Goal: Information Seeking & Learning: Learn about a topic

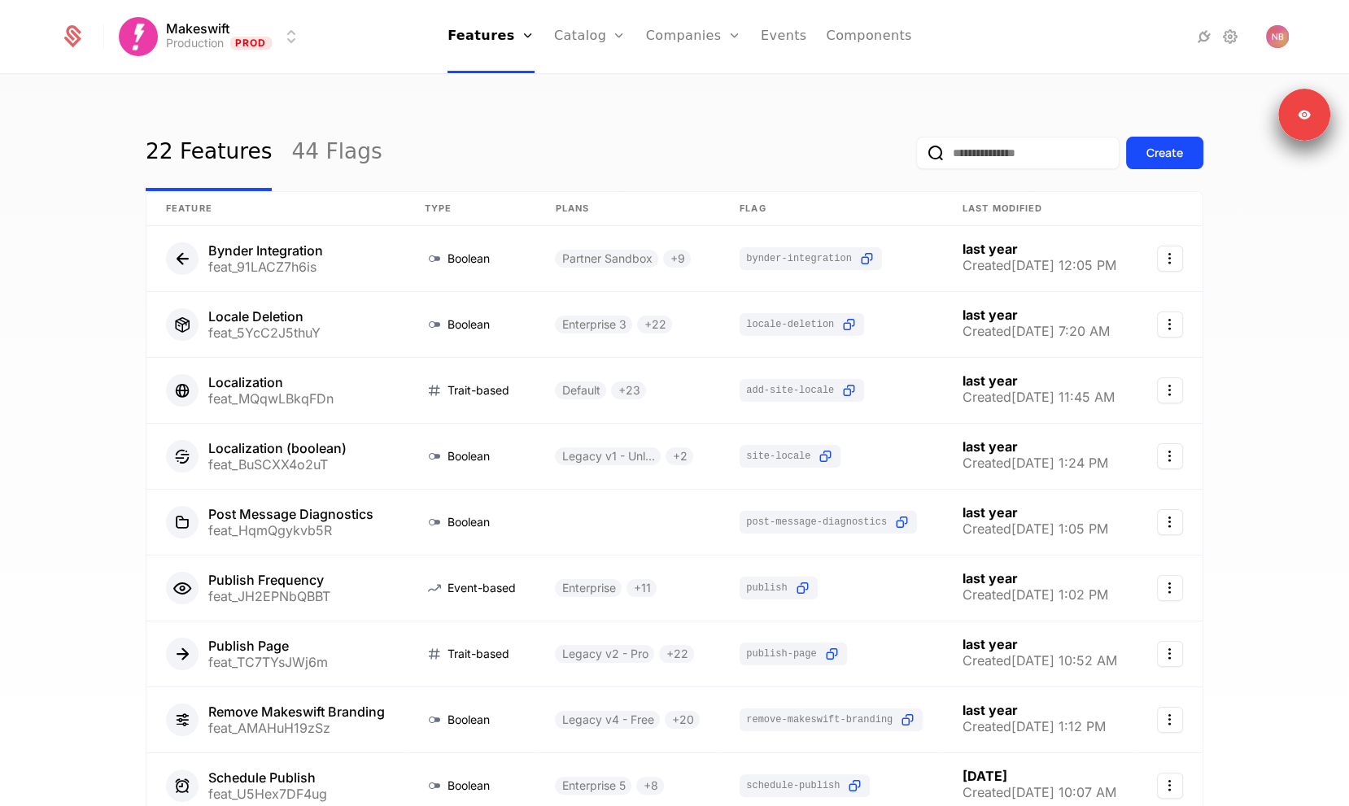
click at [592, 79] on link "Plans" at bounding box center [616, 79] width 84 height 13
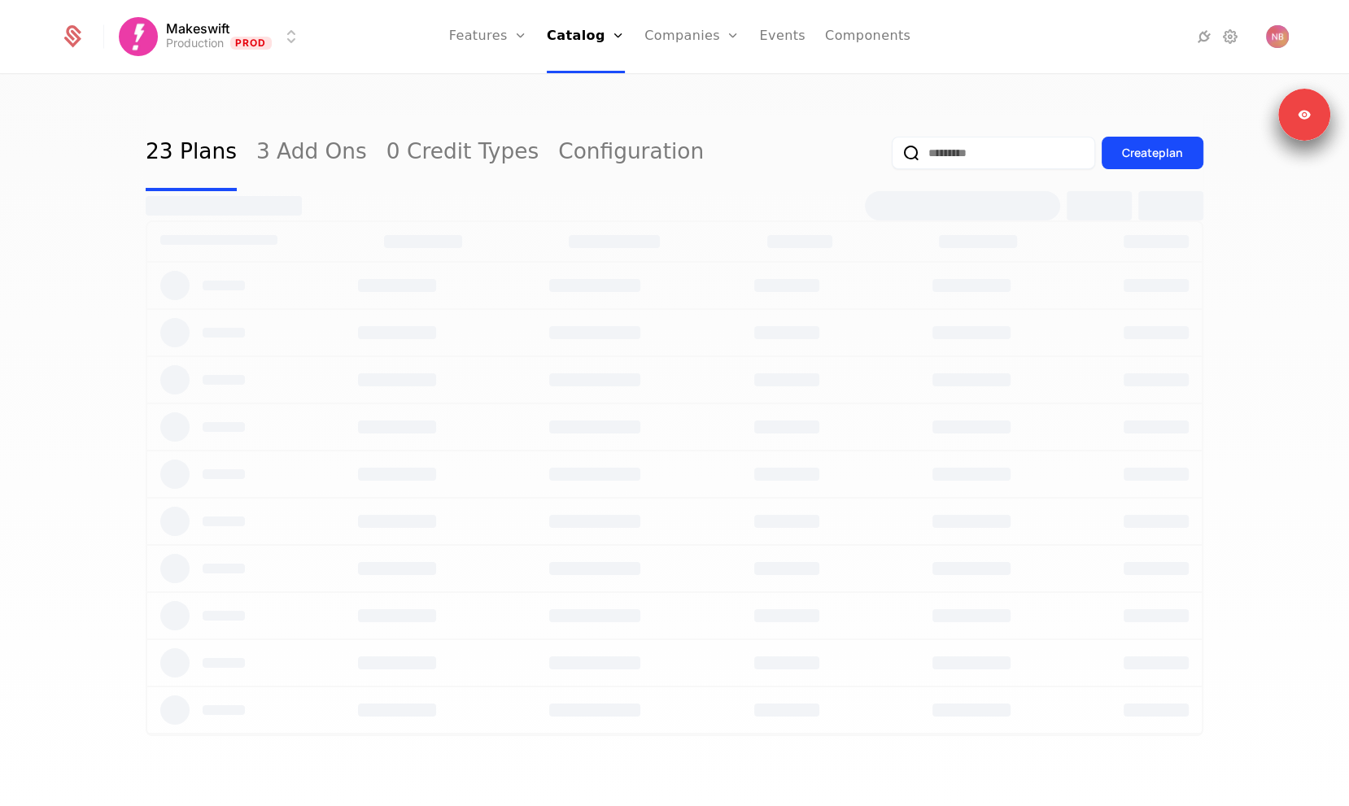
click at [949, 155] on input "email" at bounding box center [993, 153] width 203 height 33
paste input "**********"
click at [882, 156] on button "submit" at bounding box center [882, 156] width 0 height 0
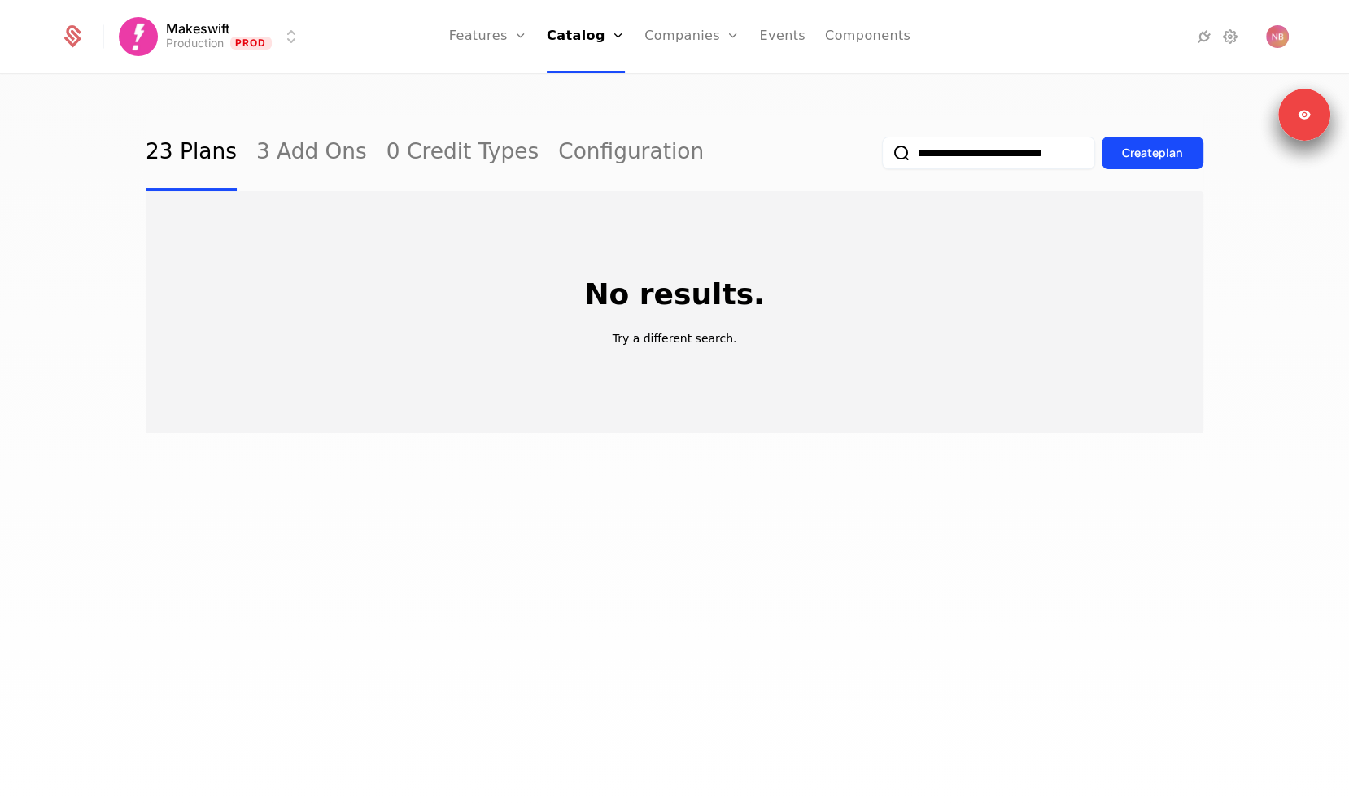
drag, startPoint x: 977, startPoint y: 150, endPoint x: 1125, endPoint y: 169, distance: 149.3
click at [1125, 169] on div "**********" at bounding box center [1042, 153] width 321 height 76
type input "**********"
click at [882, 156] on button "submit" at bounding box center [882, 156] width 0 height 0
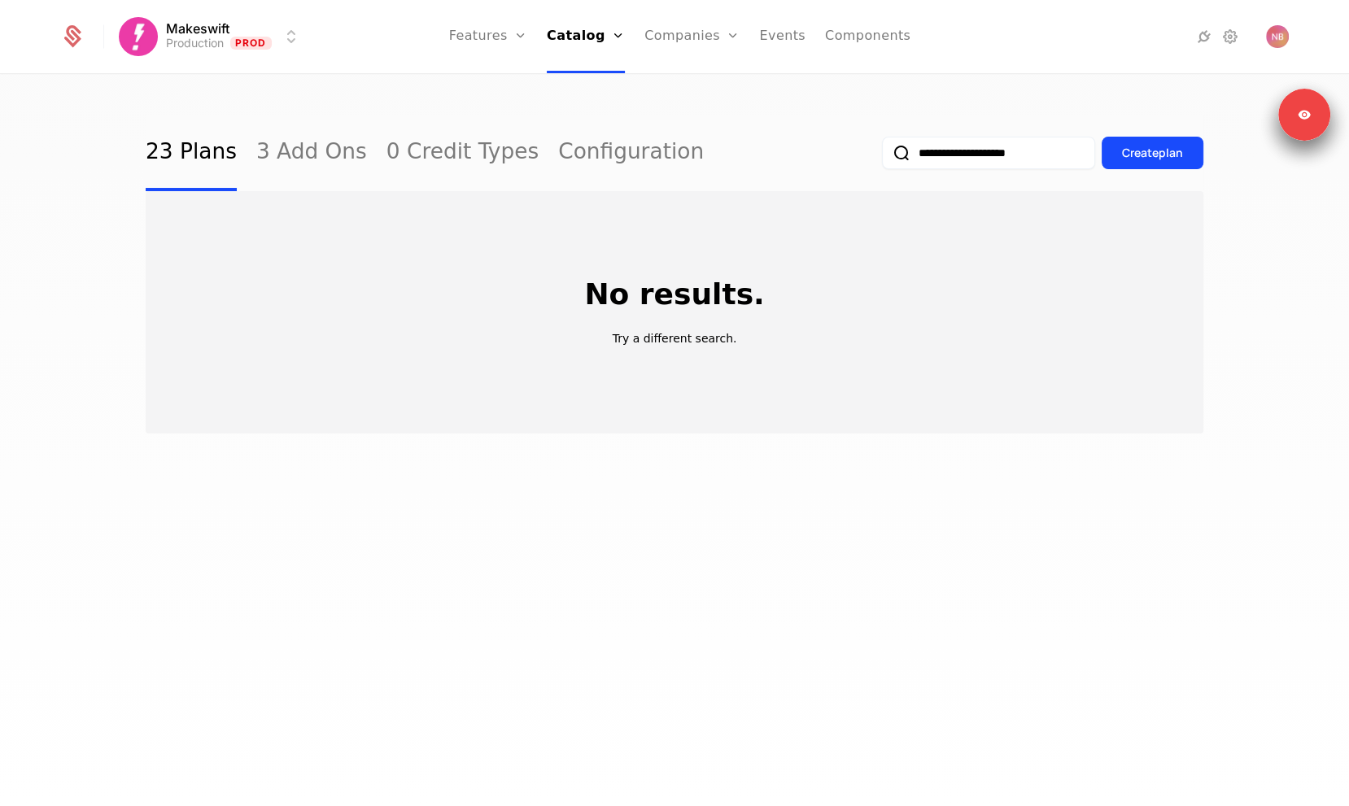
click at [251, 15] on div "Makeswift Production Prod Features Features Flags Catalog Plans Add Ons Credits…" at bounding box center [674, 36] width 1229 height 73
click at [245, 35] on html "**********" at bounding box center [674, 403] width 1349 height 806
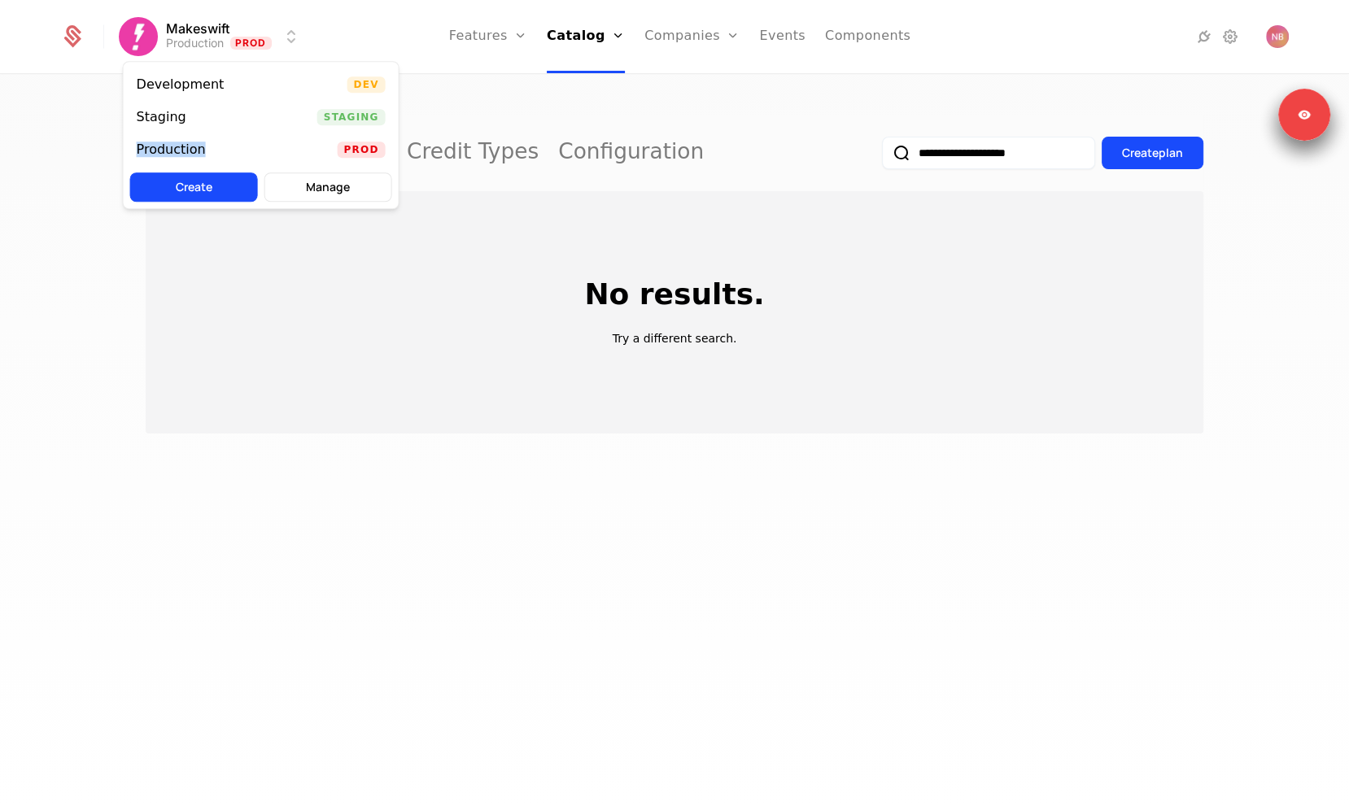
drag, startPoint x: 213, startPoint y: 146, endPoint x: 218, endPoint y: 86, distance: 60.4
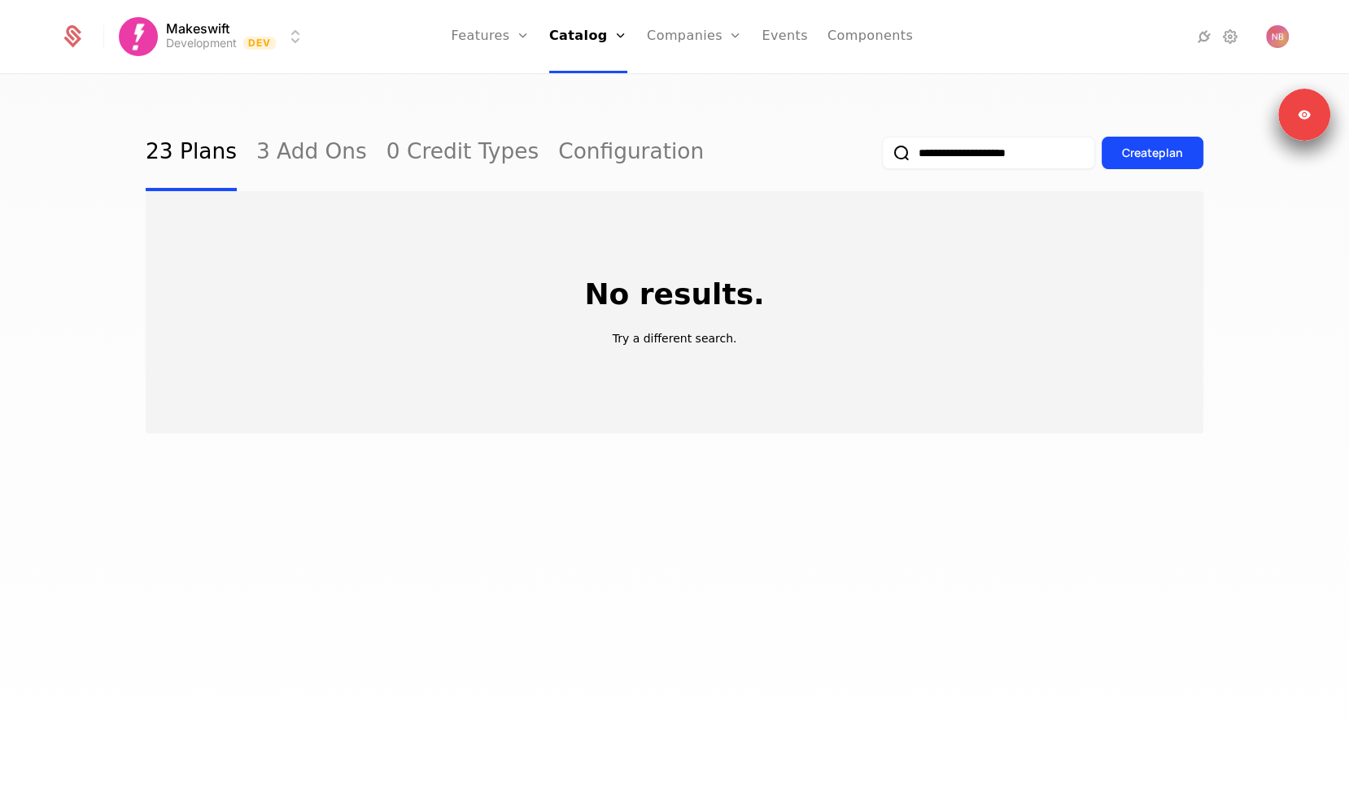
click at [218, 86] on div "**********" at bounding box center [674, 446] width 1349 height 740
click at [966, 154] on input "**********" at bounding box center [988, 153] width 213 height 33
click at [882, 156] on button "submit" at bounding box center [882, 156] width 0 height 0
click at [297, 155] on link "3 Add Ons" at bounding box center [311, 153] width 111 height 76
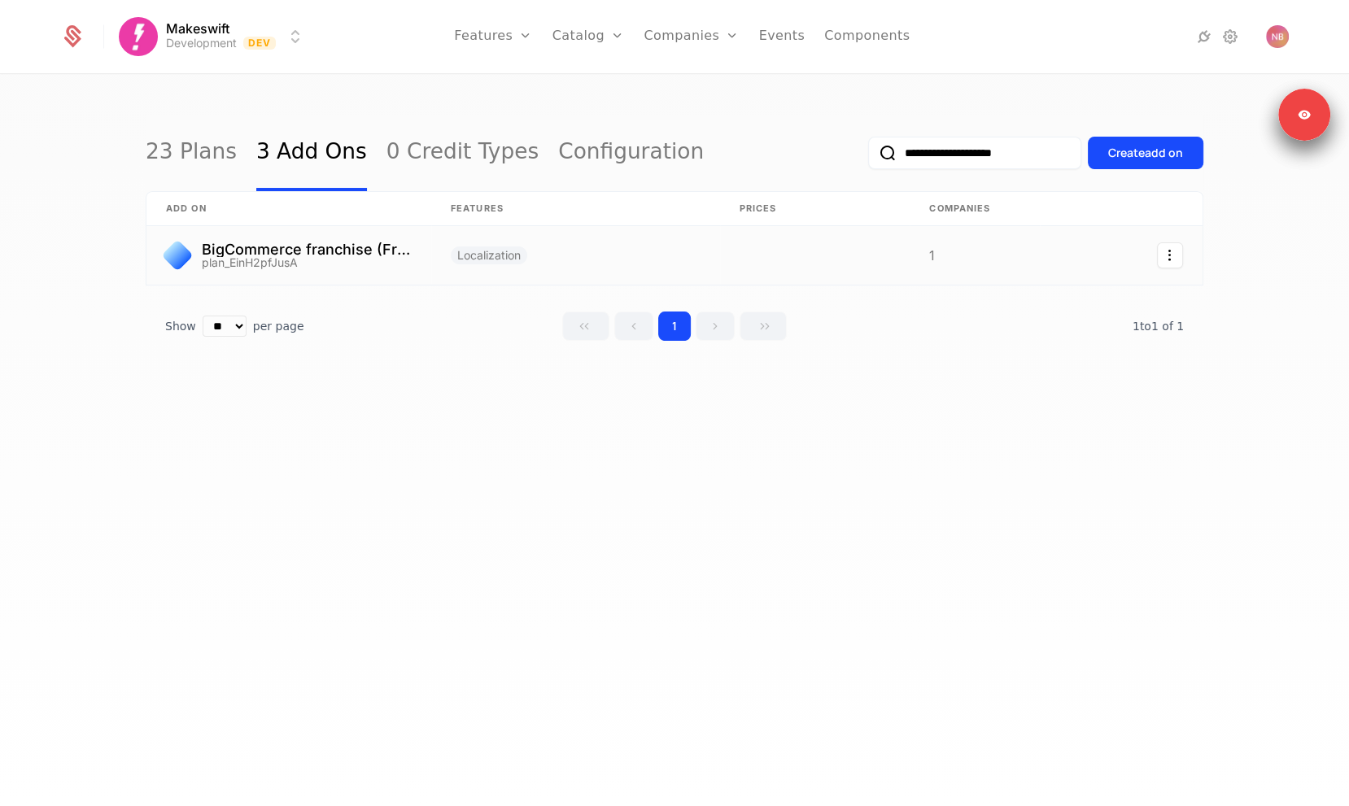
click at [340, 257] on link at bounding box center [288, 255] width 285 height 59
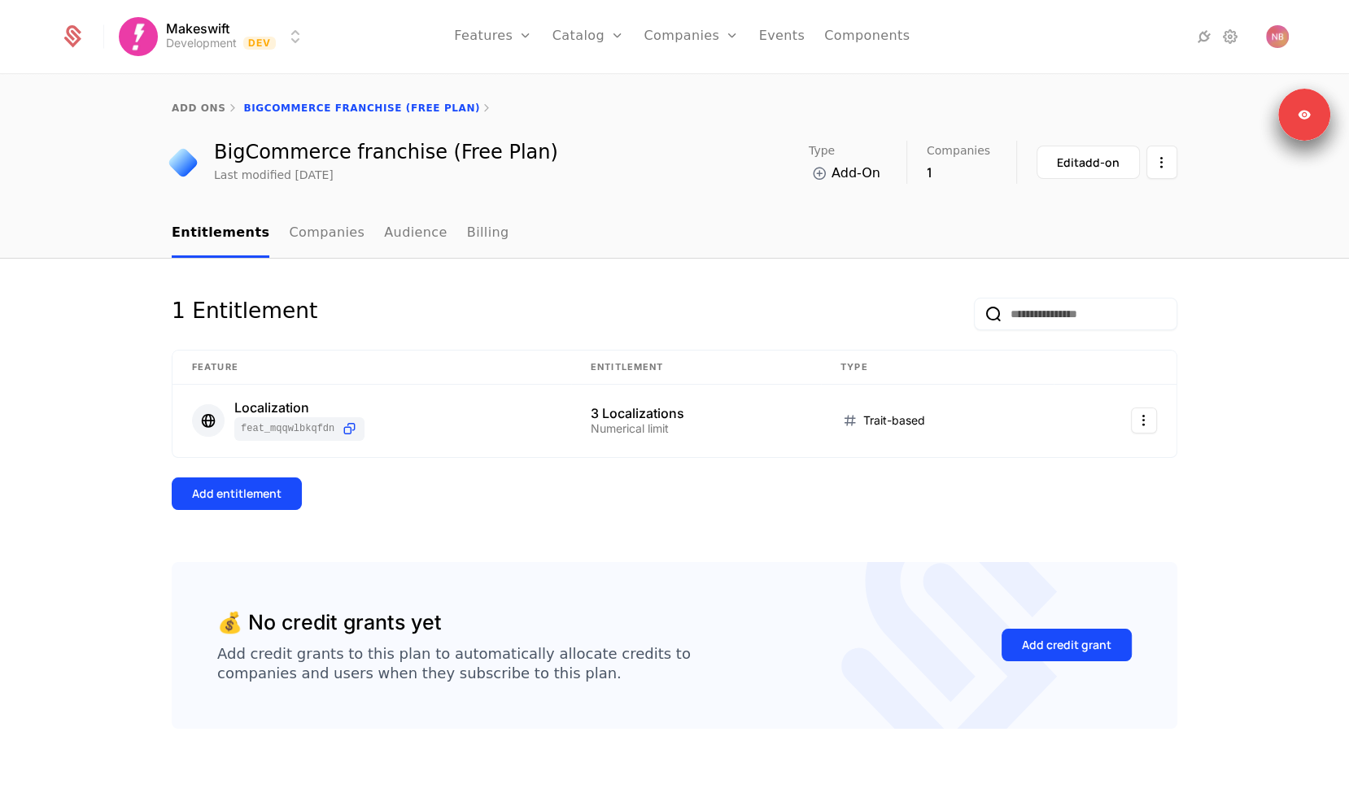
click at [402, 238] on link "Audience" at bounding box center [415, 234] width 63 height 48
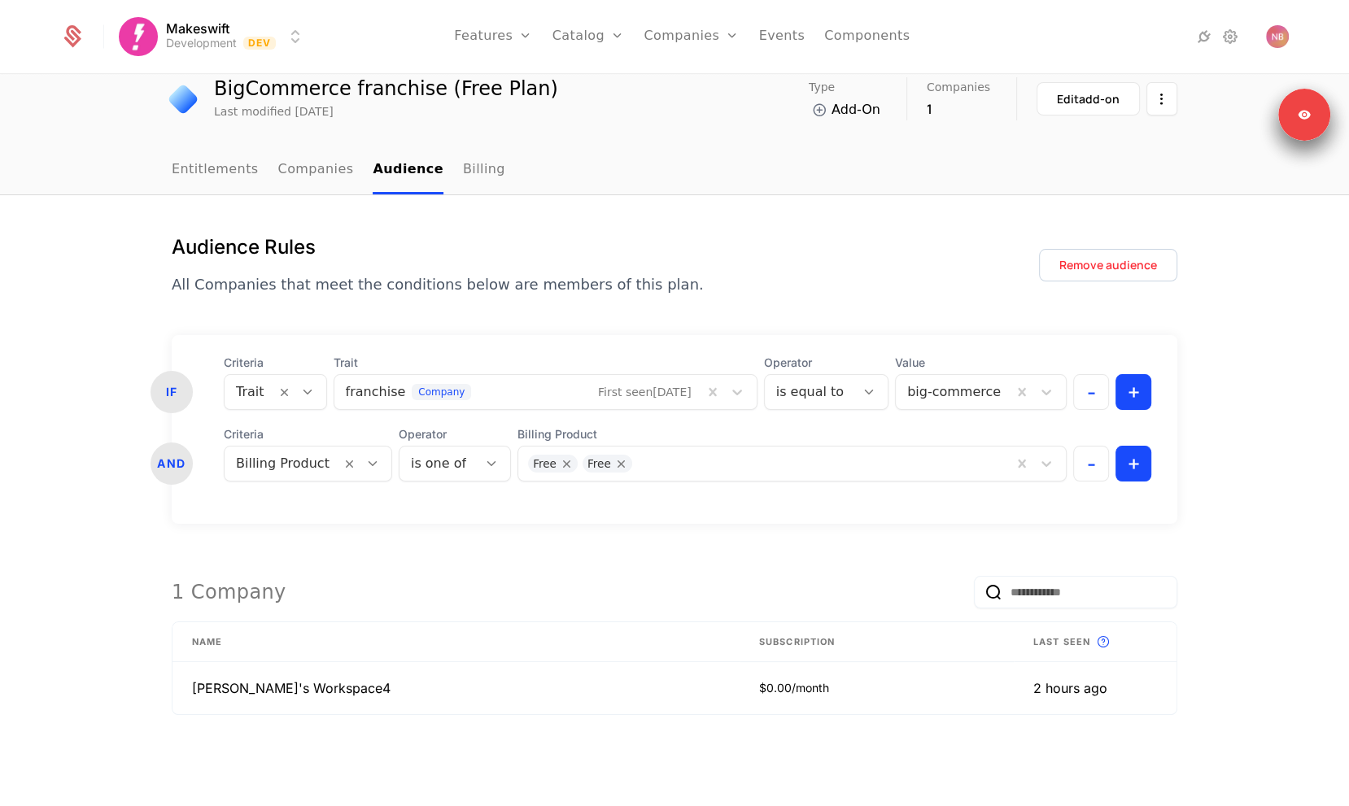
scroll to position [65, 0]
click at [237, 41] on html "Makeswift Development Dev Features Features Flags Catalog Plans Add Ons Credits…" at bounding box center [674, 403] width 1349 height 806
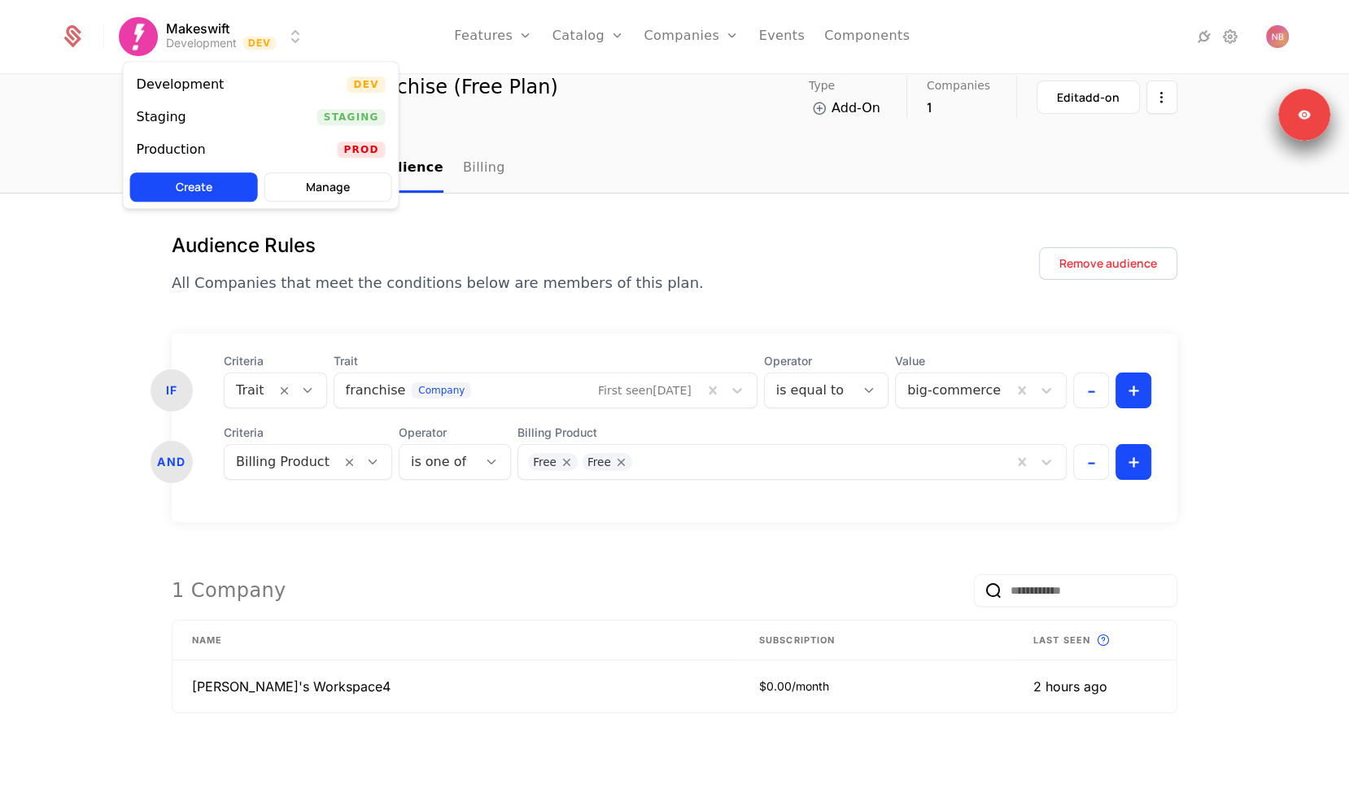
click at [232, 140] on div "Production Prod" at bounding box center [261, 149] width 275 height 33
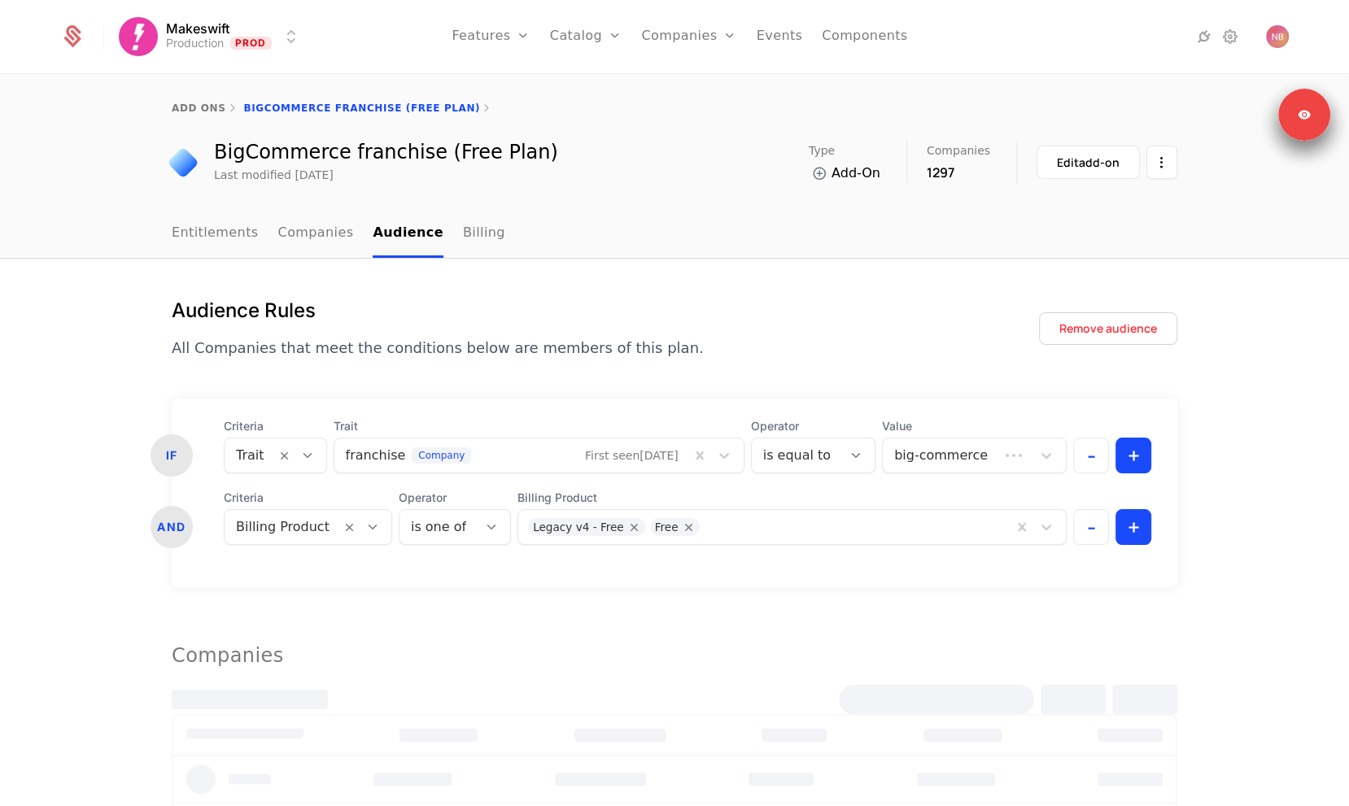
click at [620, 146] on div "BigCommerce franchise (Free Plan) Last modified [DATE] Type Add-On Companies 12…" at bounding box center [674, 162] width 1005 height 43
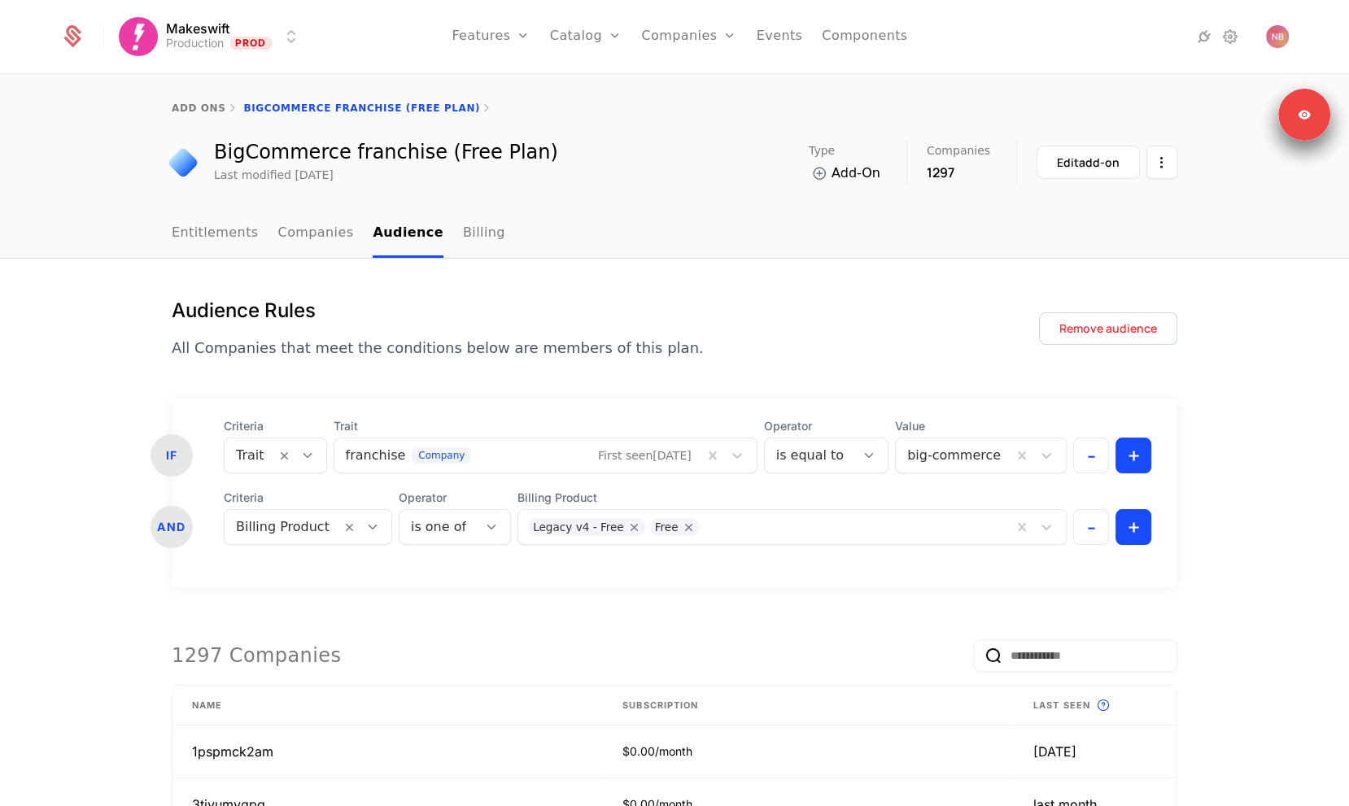
click at [1197, 255] on div "Entitlements Companies Audience Billing" at bounding box center [675, 234] width 1058 height 48
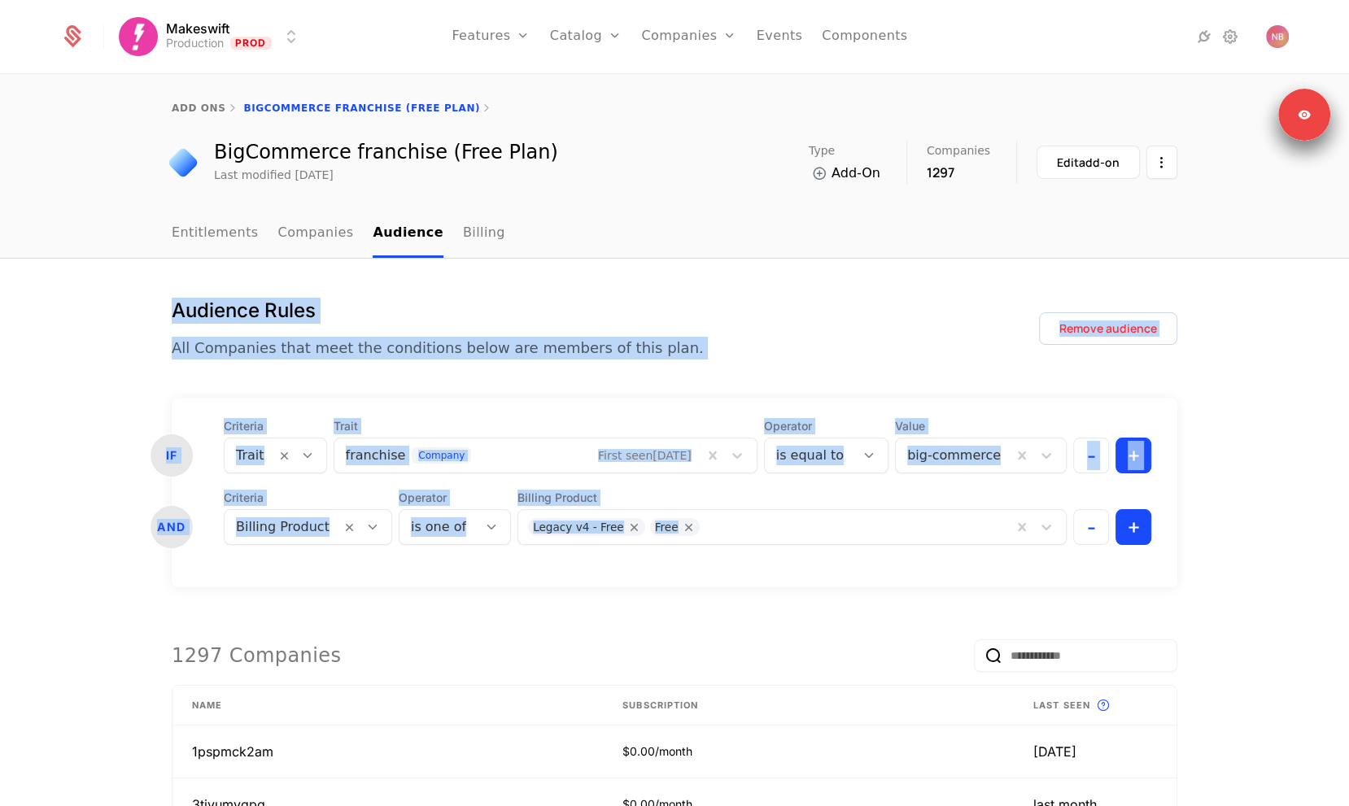
drag, startPoint x: 787, startPoint y: 324, endPoint x: 819, endPoint y: 551, distance: 229.2
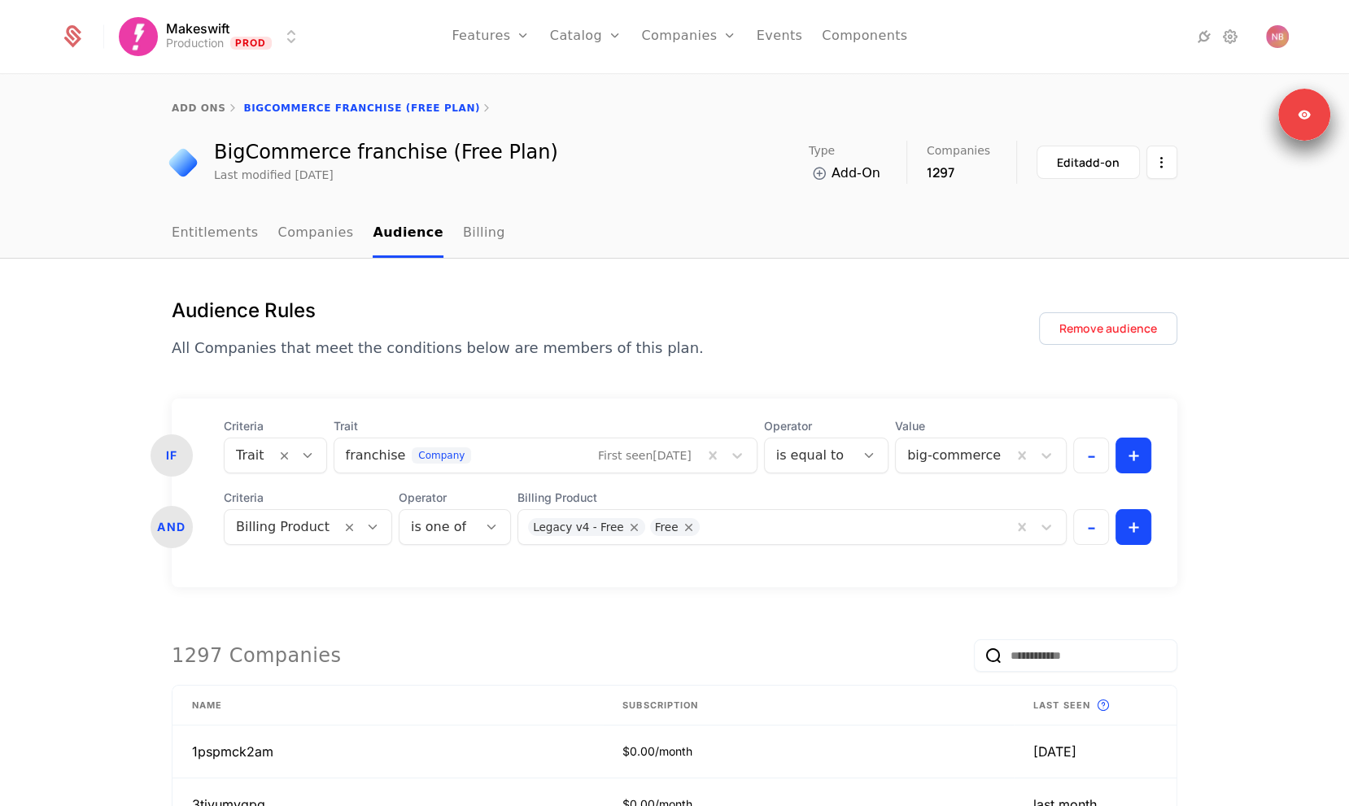
click at [818, 577] on div "IF Criteria Trait Trait franchise company First seen [DATE] Operator is equal t…" at bounding box center [674, 493] width 1005 height 189
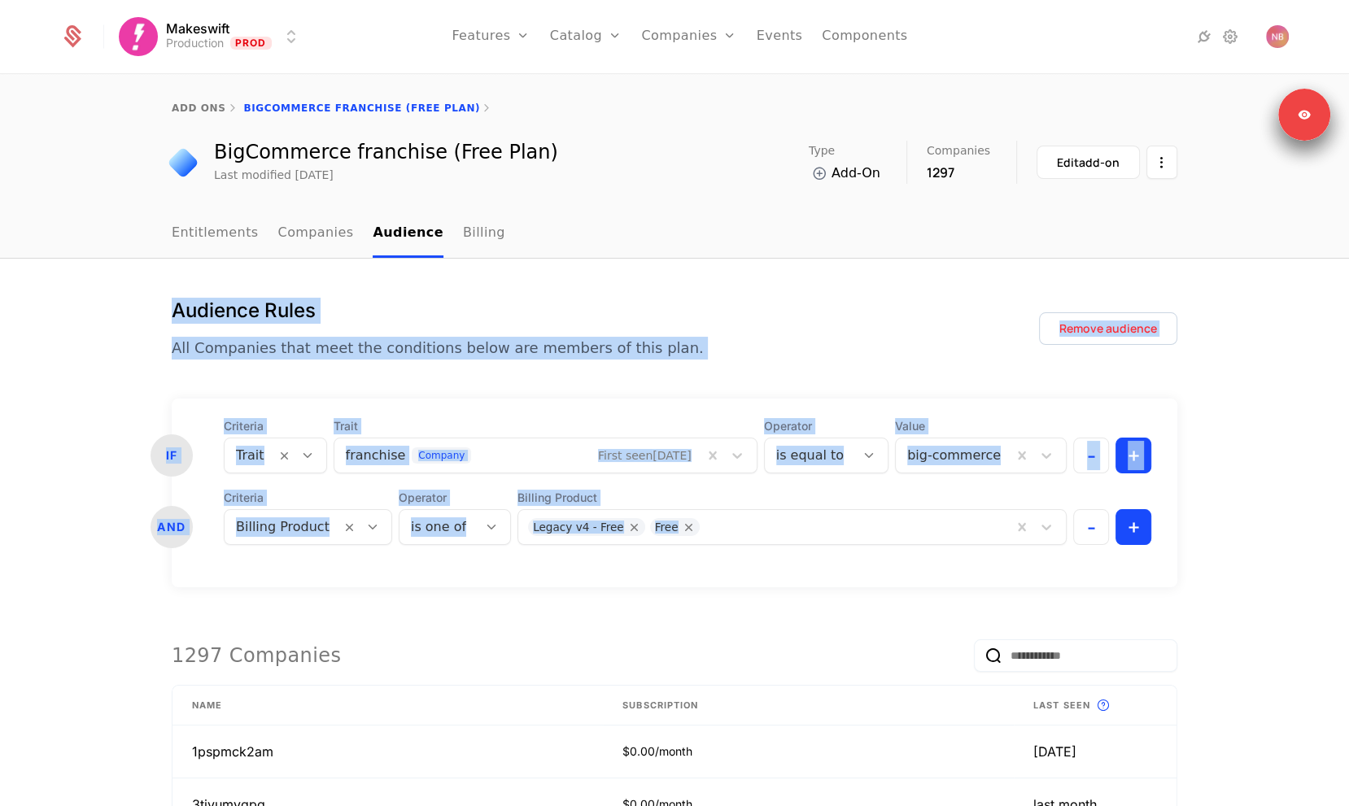
drag, startPoint x: 818, startPoint y: 577, endPoint x: 729, endPoint y: 212, distance: 375.9
click at [729, 212] on div "add ons BigCommerce franchise (Free Plan) BigCommerce franchise (Free Plan) Las…" at bounding box center [674, 441] width 1349 height 731
click at [729, 212] on nav "Entitlements Companies Audience Billing" at bounding box center [674, 234] width 1005 height 48
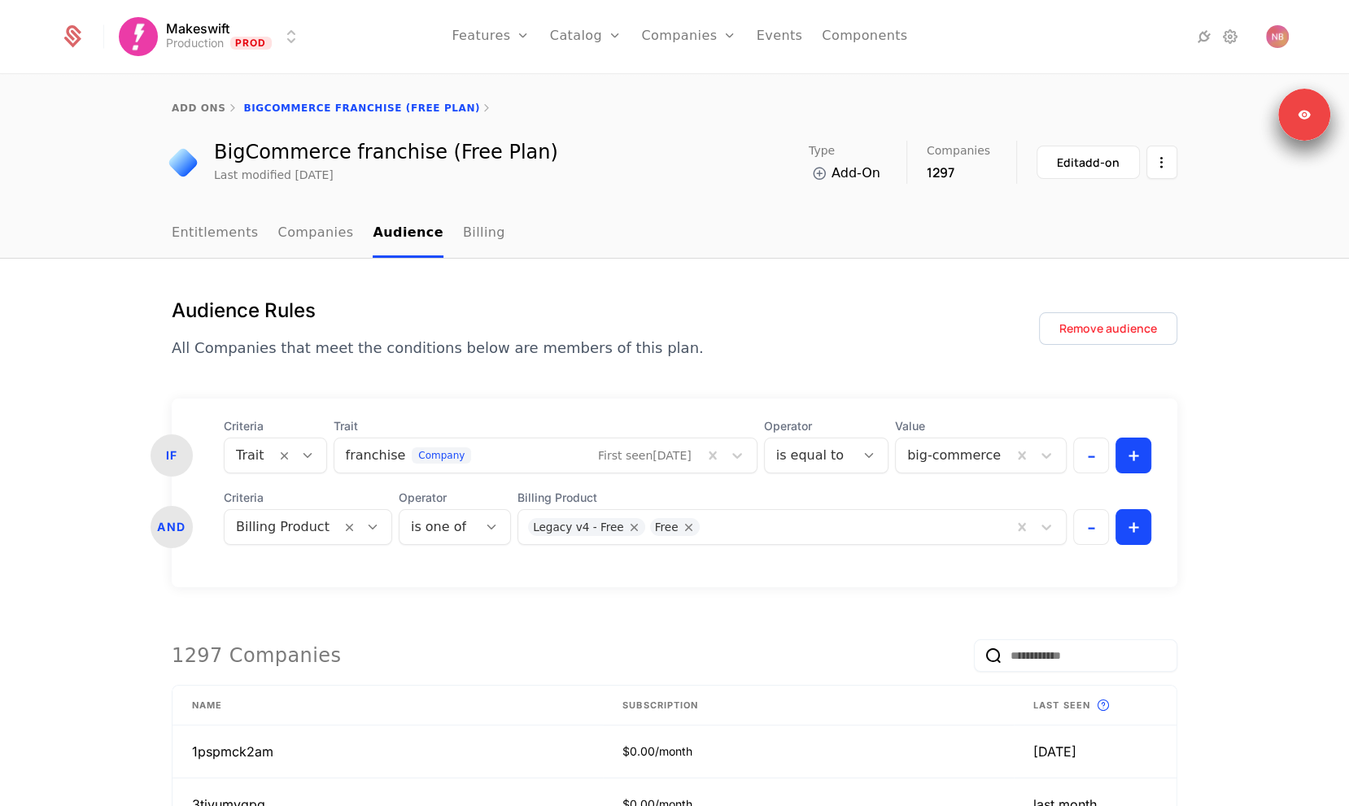
click at [310, 356] on p "All Companies that meet the conditions below are members of this plan." at bounding box center [438, 348] width 532 height 23
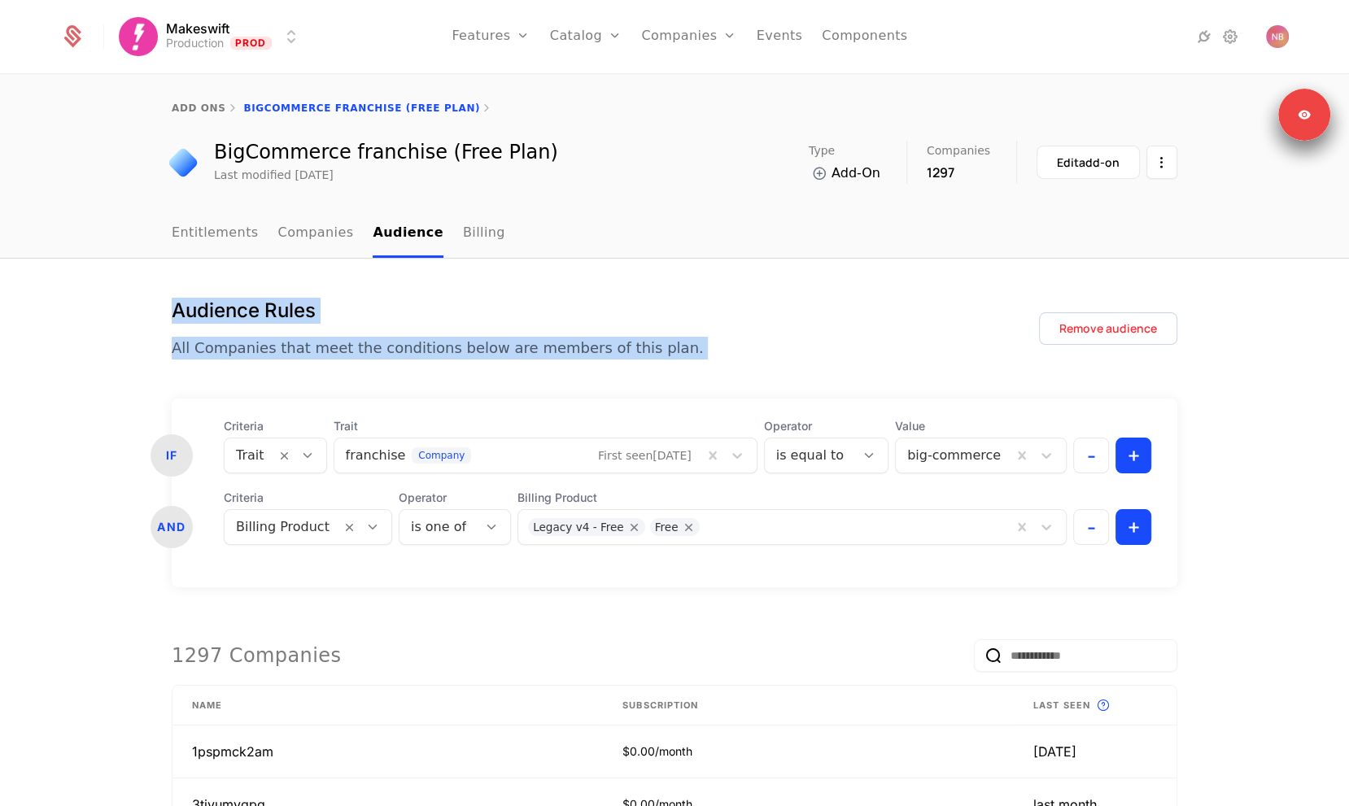
drag, startPoint x: 310, startPoint y: 356, endPoint x: 310, endPoint y: 312, distance: 44.7
click at [310, 312] on div "Audience Rules All Companies that meet the conditions below are members of this…" at bounding box center [438, 329] width 532 height 62
click at [310, 312] on h1 "Audience Rules" at bounding box center [438, 311] width 532 height 26
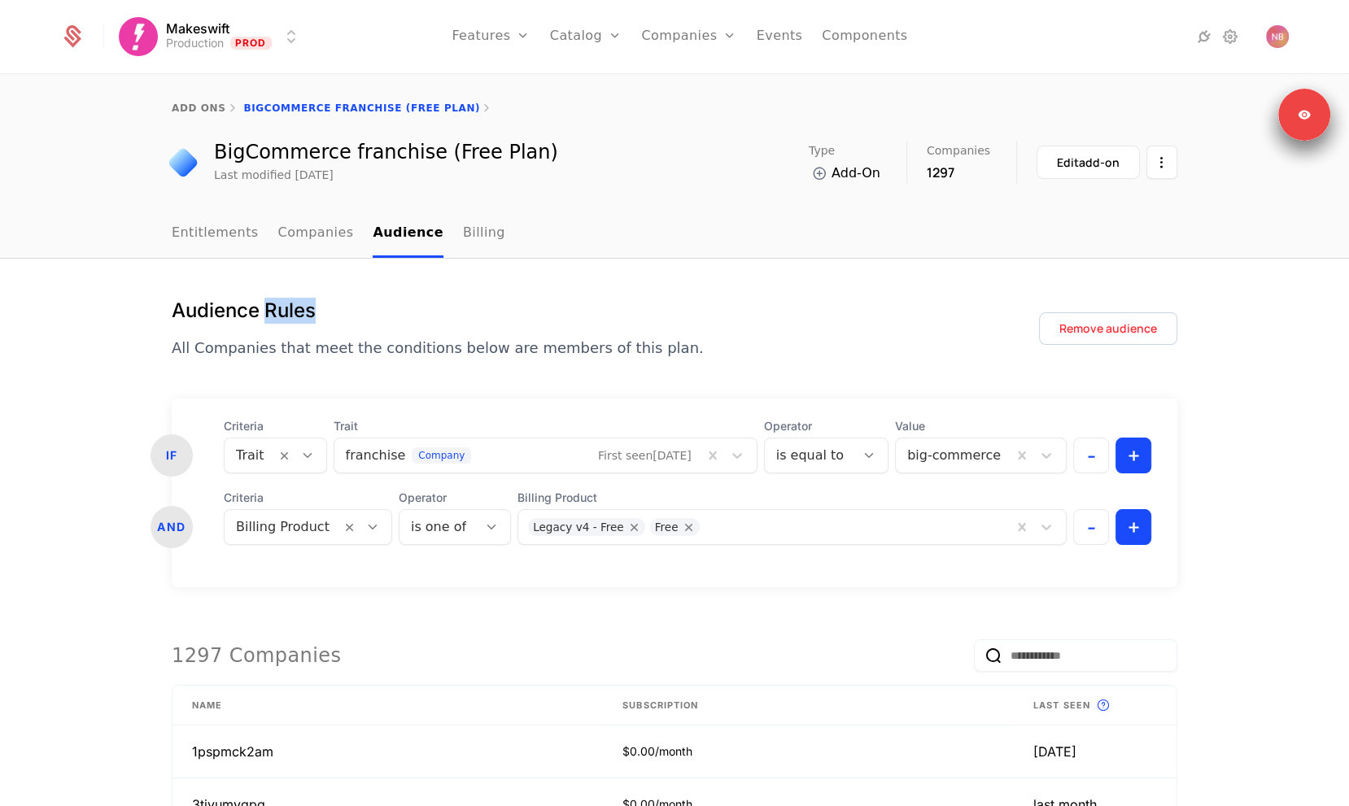
click at [310, 312] on h1 "Audience Rules" at bounding box center [438, 311] width 532 height 26
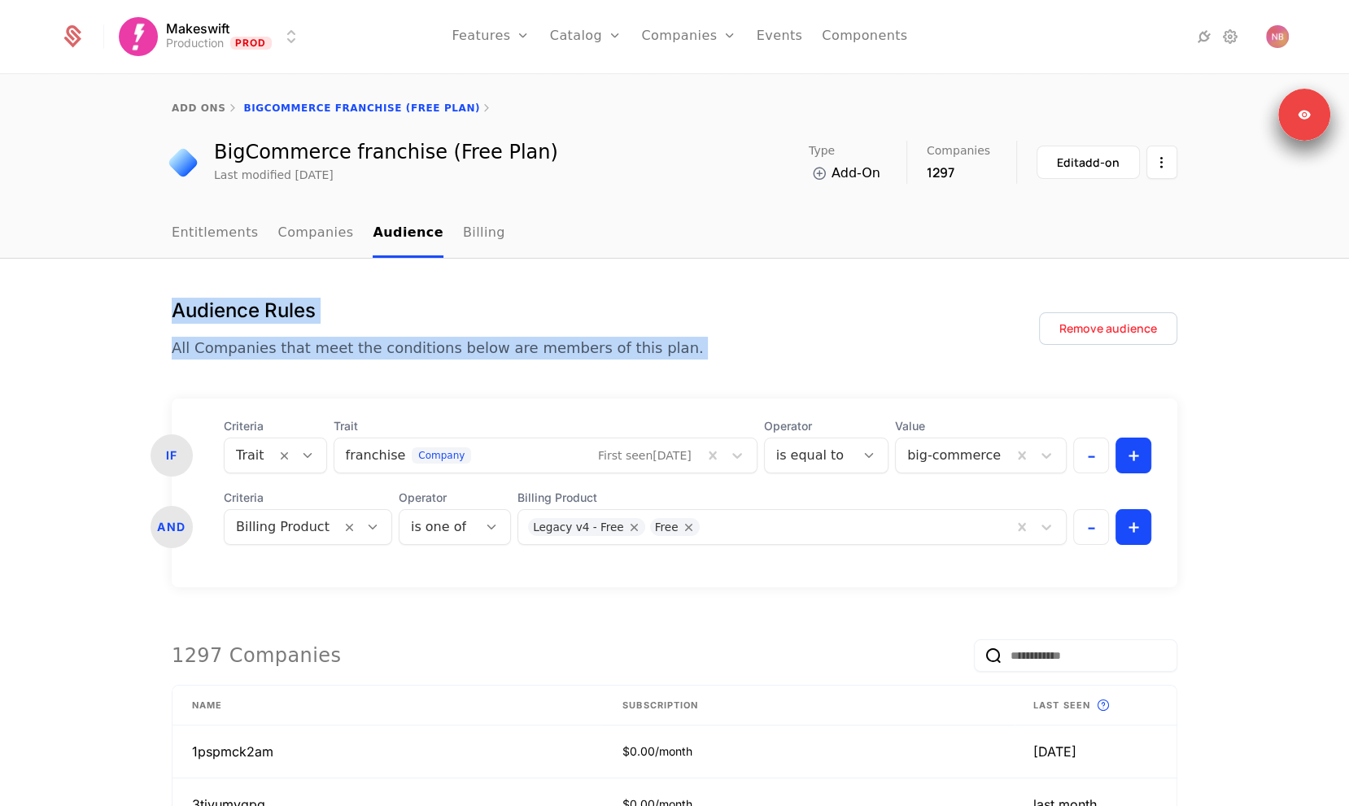
drag, startPoint x: 310, startPoint y: 312, endPoint x: 464, endPoint y: 343, distance: 157.0
click at [464, 343] on div "Audience Rules All Companies that meet the conditions below are members of this…" at bounding box center [438, 329] width 532 height 62
click at [464, 343] on p "All Companies that meet the conditions below are members of this plan." at bounding box center [438, 348] width 532 height 23
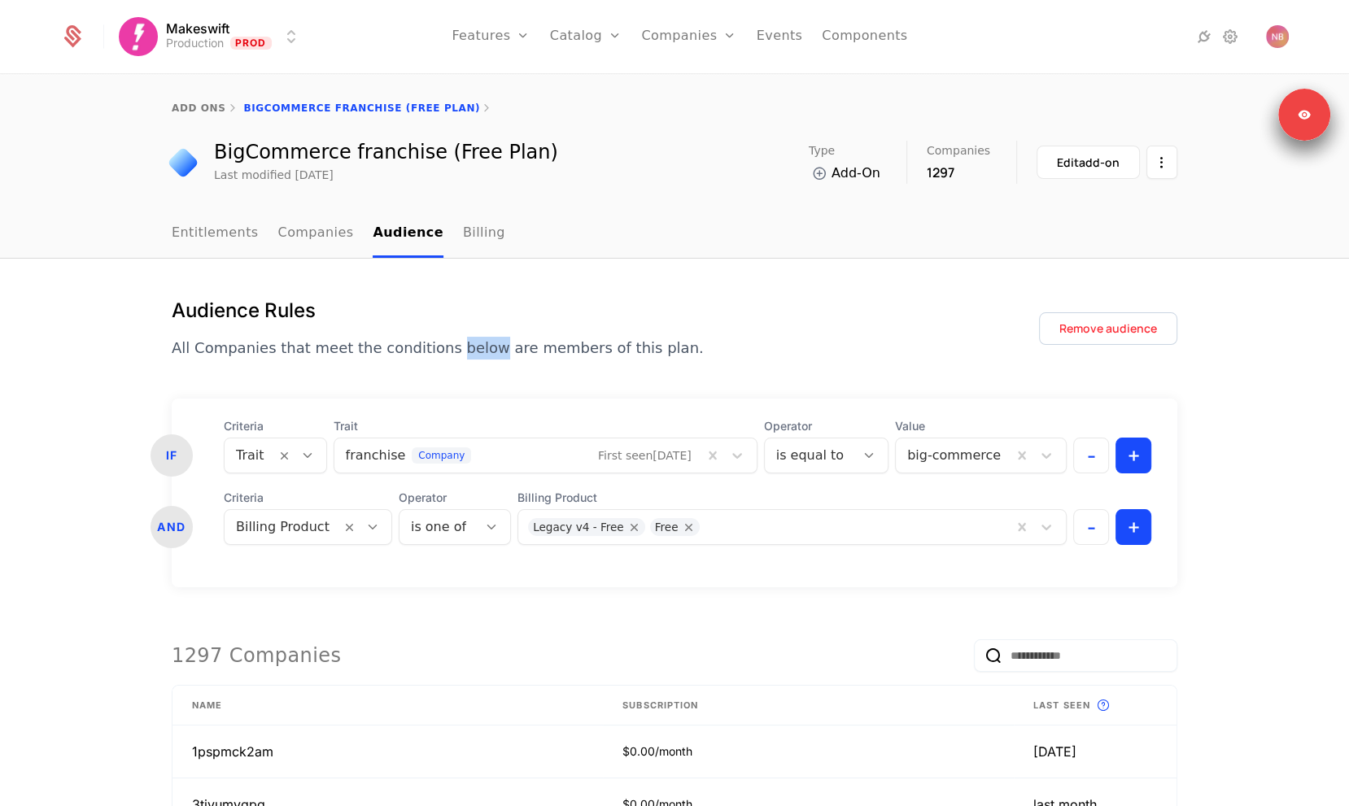
click at [464, 343] on p "All Companies that meet the conditions below are members of this plan." at bounding box center [438, 348] width 532 height 23
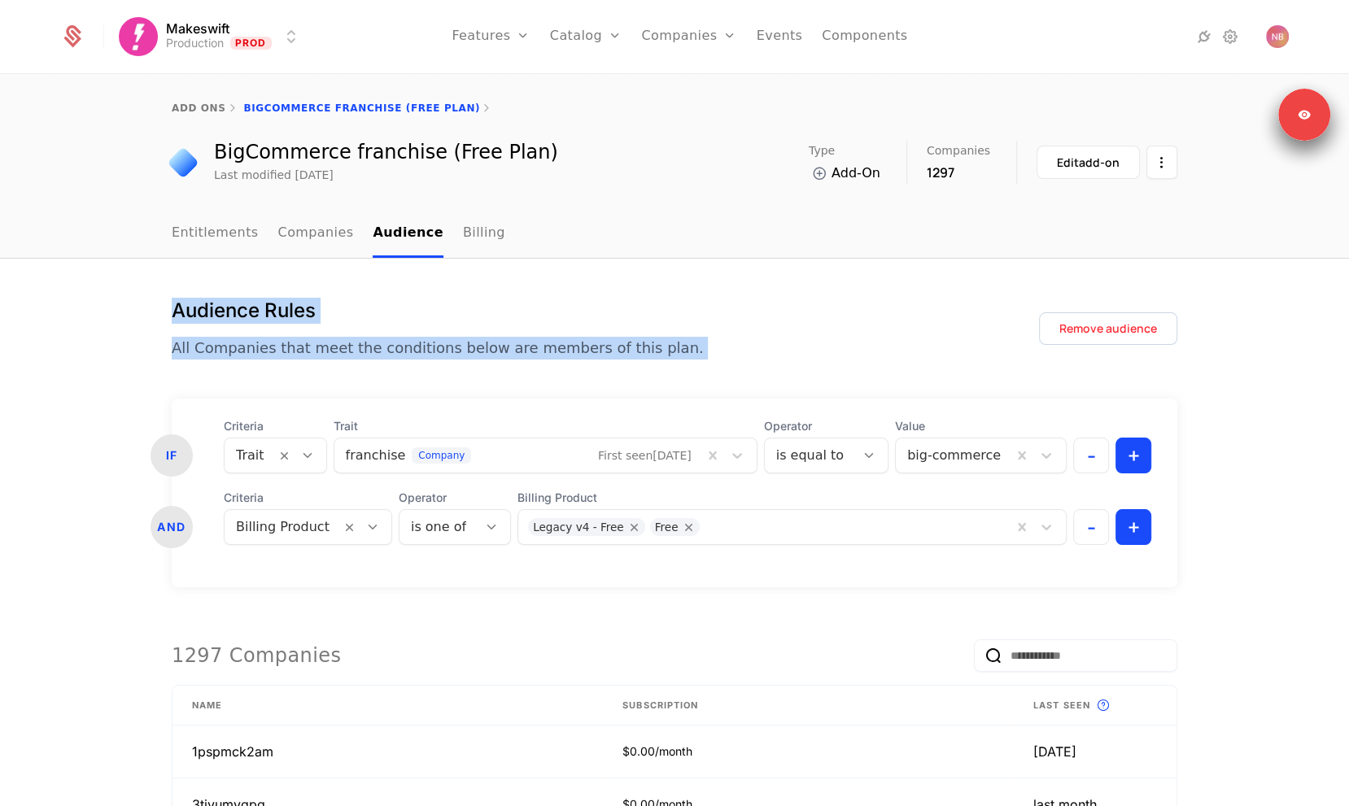
drag, startPoint x: 464, startPoint y: 343, endPoint x: 433, endPoint y: 306, distance: 48.5
click at [433, 306] on div "Audience Rules All Companies that meet the conditions below are members of this…" at bounding box center [438, 329] width 532 height 62
click at [433, 306] on h1 "Audience Rules" at bounding box center [438, 311] width 532 height 26
